Goal: Information Seeking & Learning: Learn about a topic

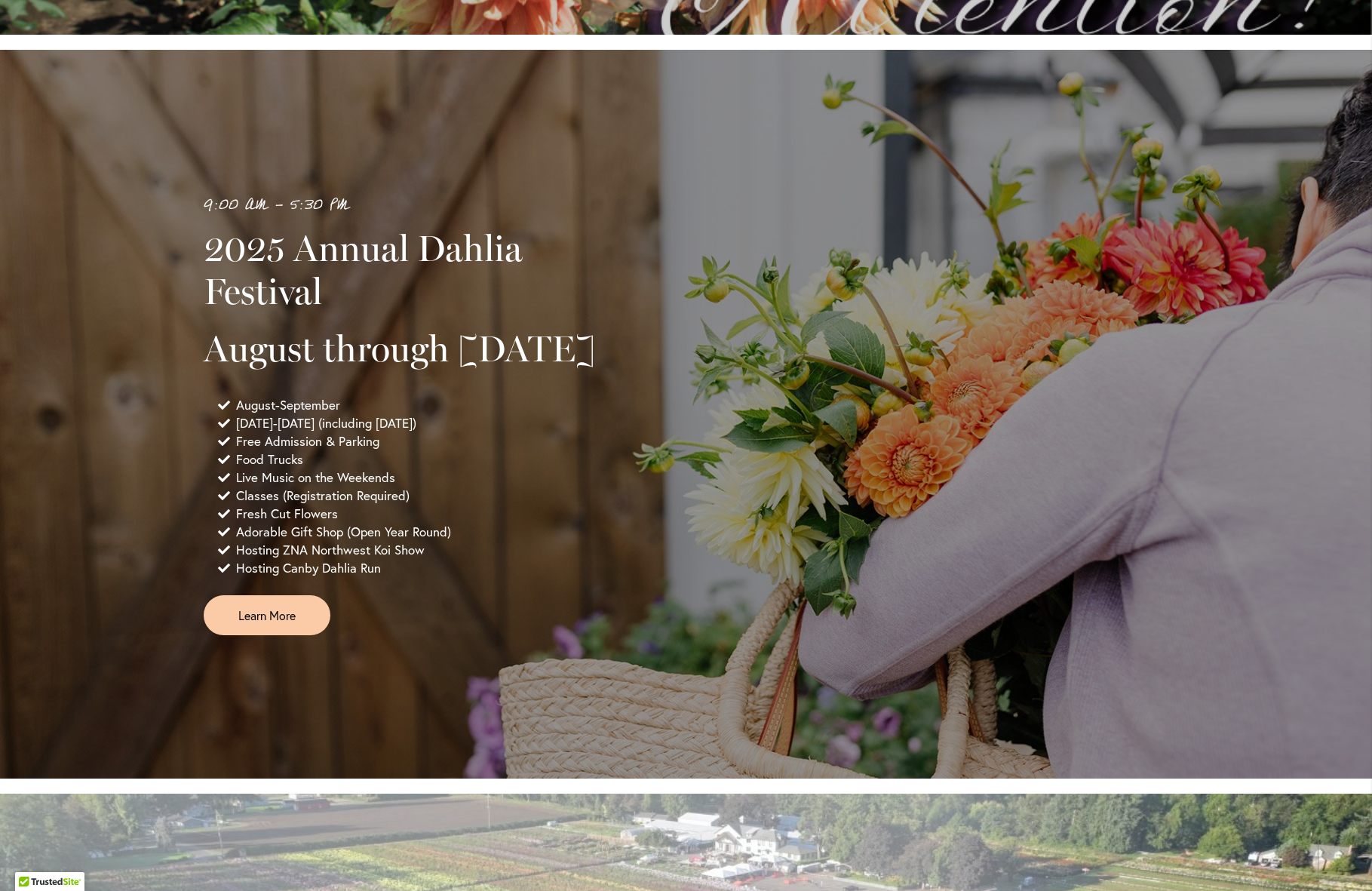
scroll to position [905, 0]
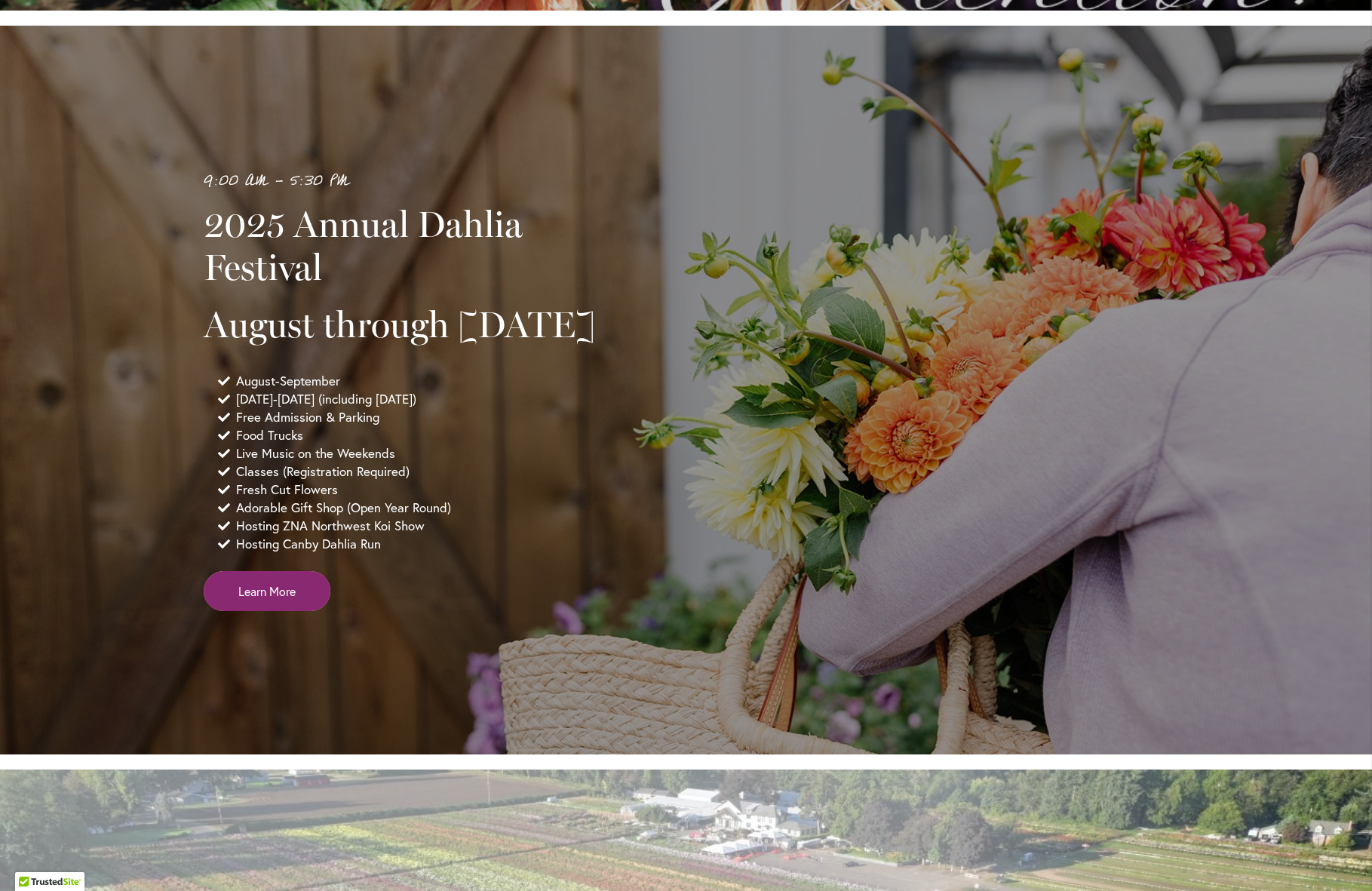
click at [239, 599] on span "Learn More" at bounding box center [267, 591] width 57 height 18
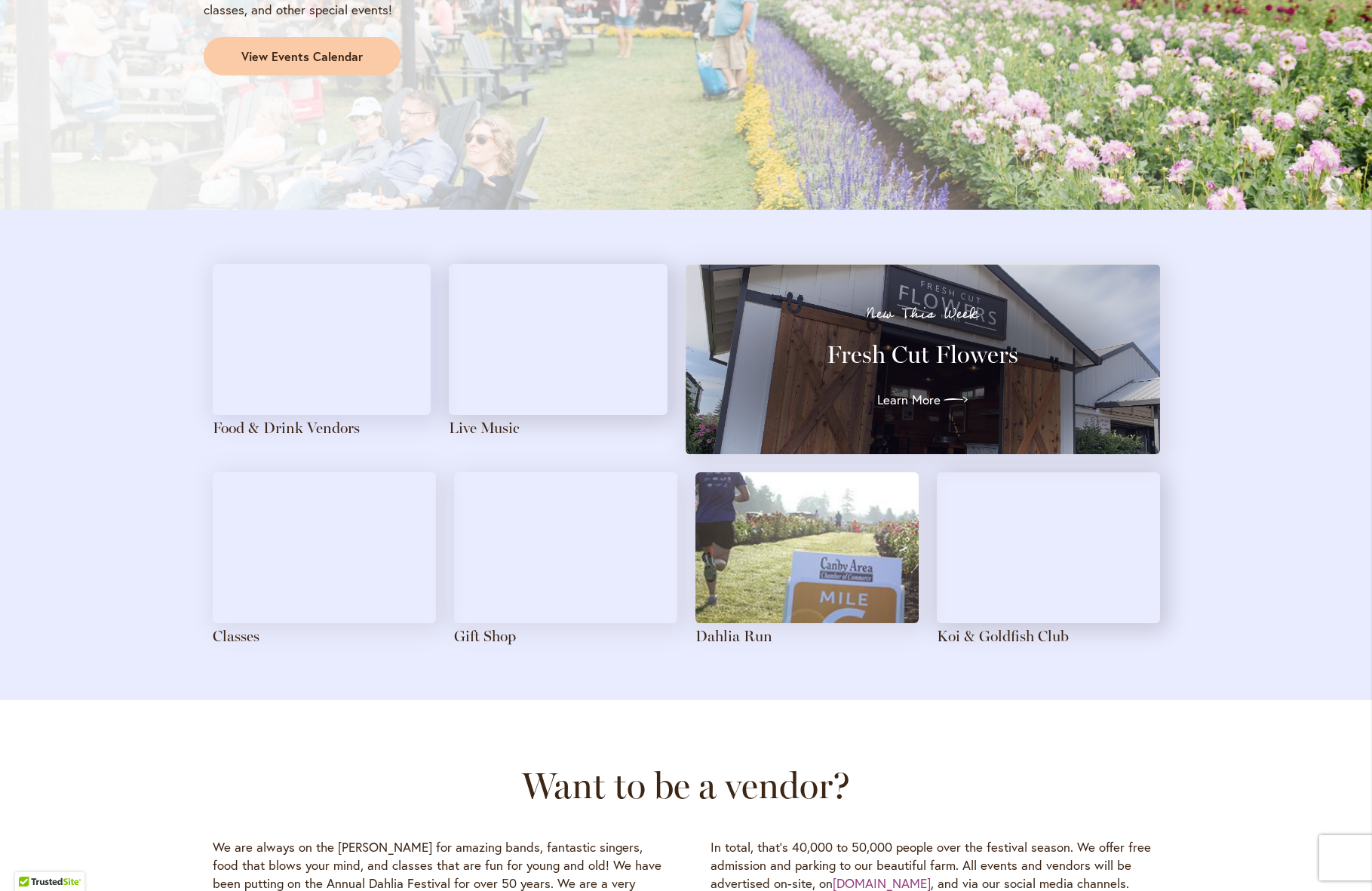
scroll to position [1433, 0]
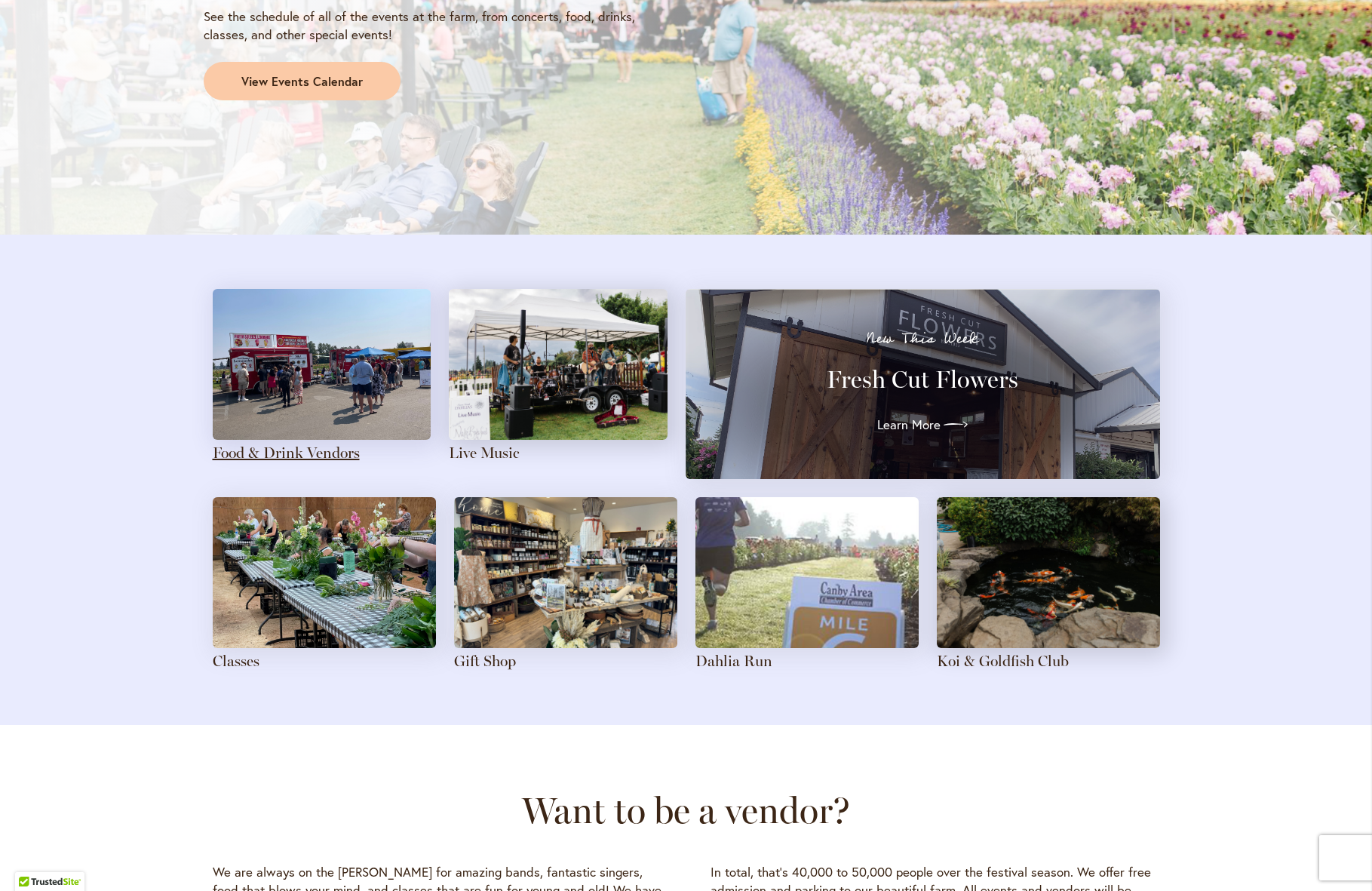
click at [297, 451] on link "Food & Drink Vendors" at bounding box center [286, 453] width 147 height 18
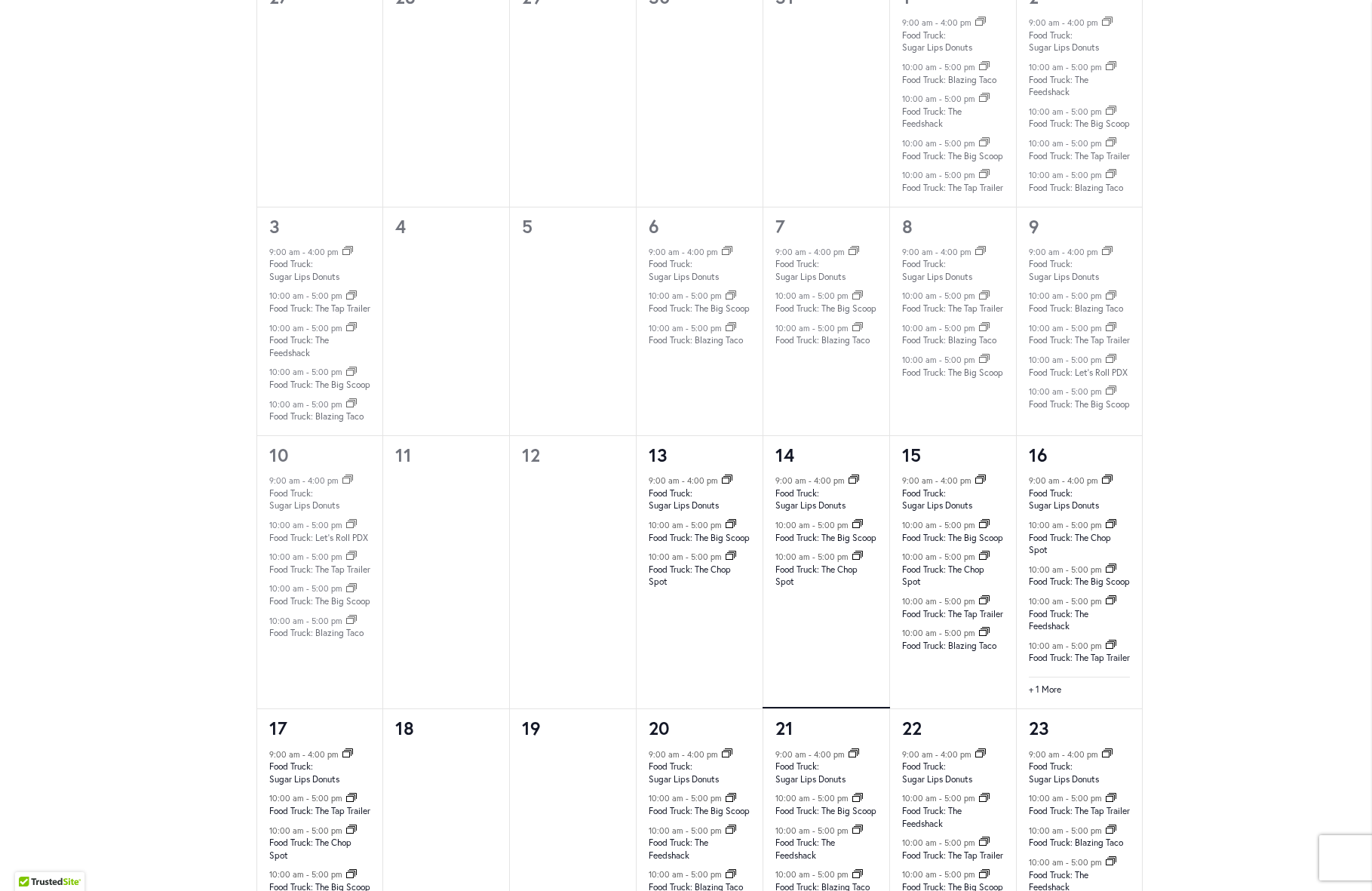
scroll to position [980, 0]
